Goal: Information Seeking & Learning: Check status

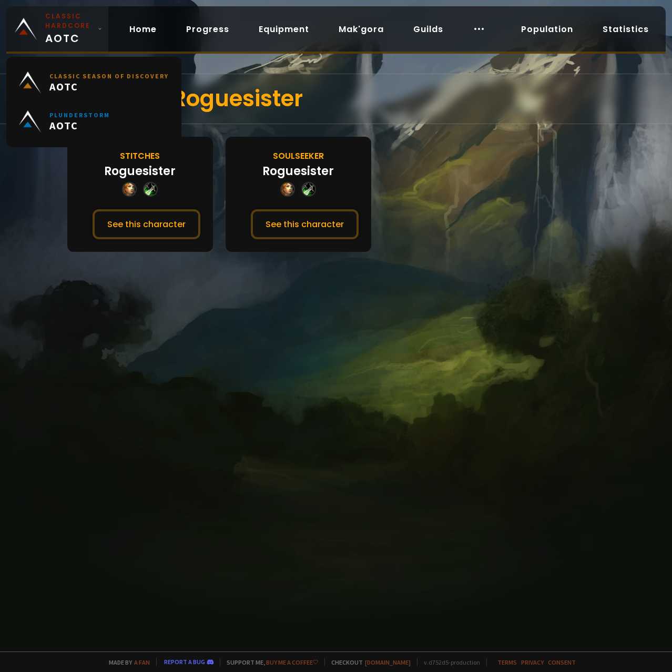
click at [47, 16] on small "Classic Hardcore" at bounding box center [69, 21] width 48 height 19
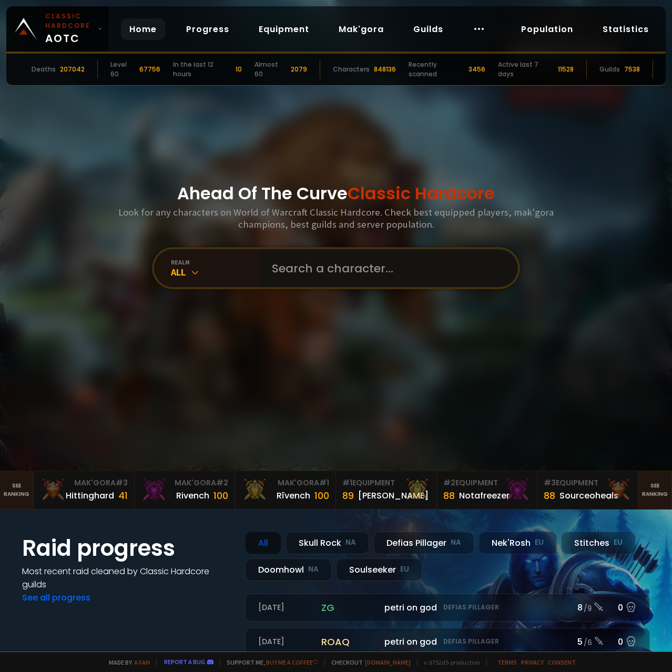
click at [299, 263] on input "text" at bounding box center [385, 268] width 240 height 38
type input "Dedetwo"
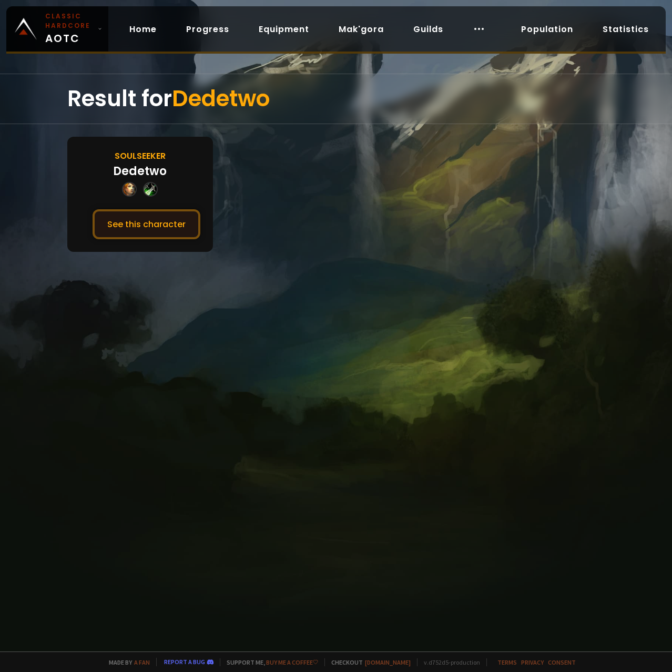
click at [155, 215] on button "See this character" at bounding box center [147, 224] width 108 height 30
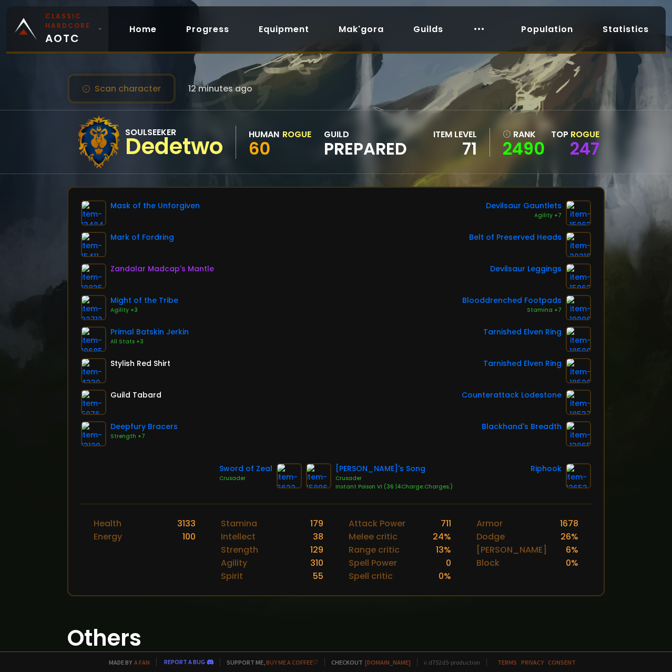
click at [69, 32] on span "Classic Hardcore AOTC" at bounding box center [69, 29] width 48 height 35
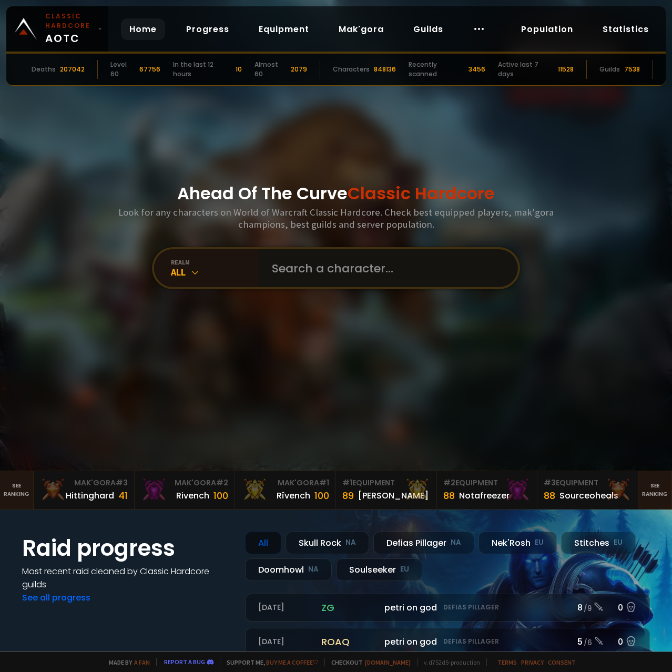
drag, startPoint x: 313, startPoint y: 257, endPoint x: 300, endPoint y: 263, distance: 14.4
click at [315, 258] on input "text" at bounding box center [385, 268] width 240 height 38
type input "persa"
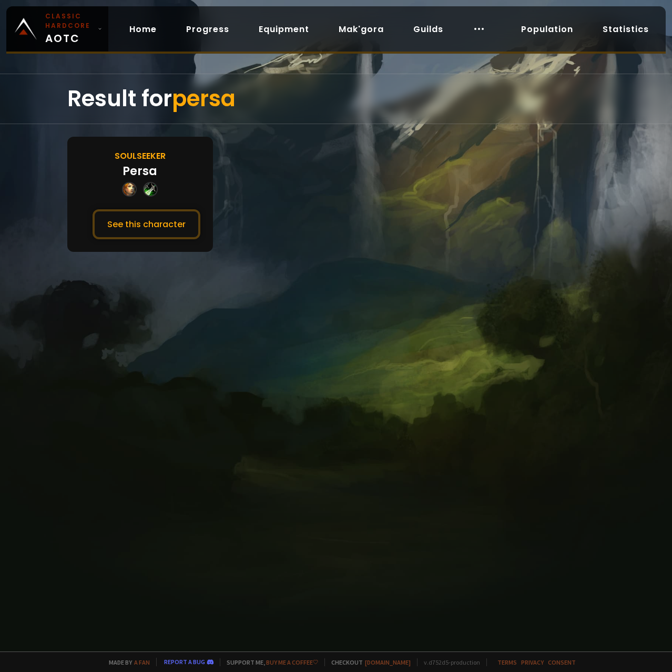
click at [143, 184] on div at bounding box center [140, 189] width 36 height 15
click at [149, 220] on button "See this character" at bounding box center [147, 224] width 108 height 30
